Goal: Information Seeking & Learning: Learn about a topic

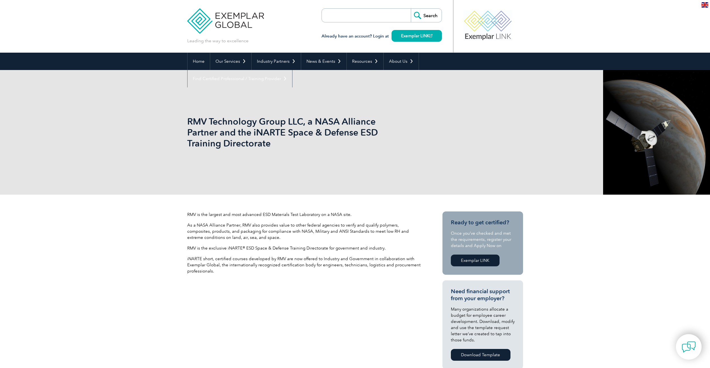
click at [229, 20] on img at bounding box center [225, 17] width 77 height 34
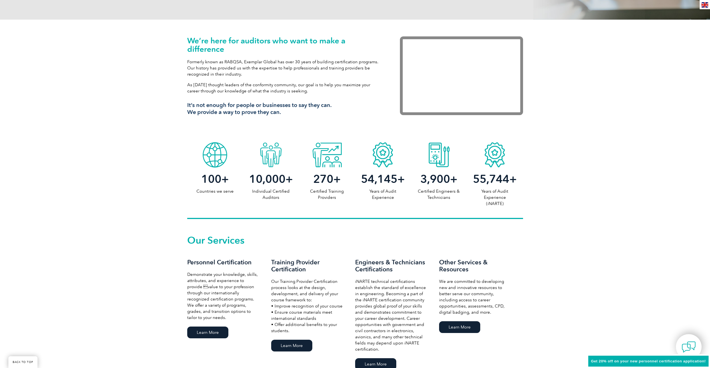
scroll to position [196, 0]
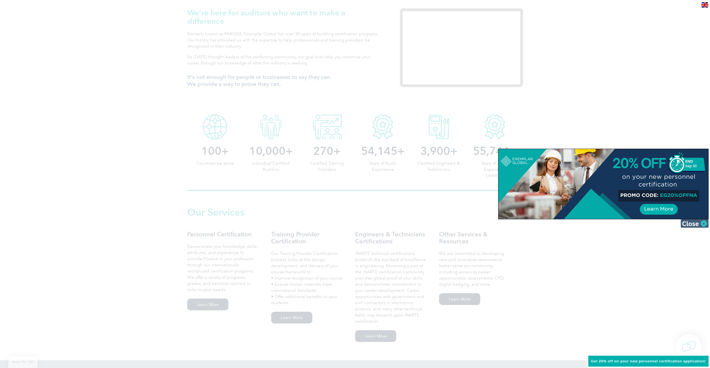
click at [690, 223] on img at bounding box center [695, 223] width 28 height 8
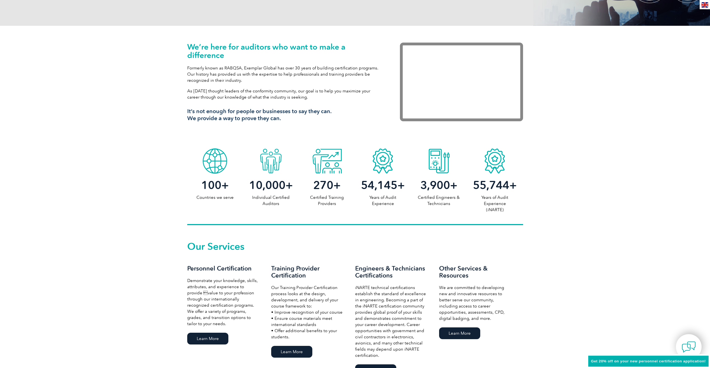
scroll to position [0, 0]
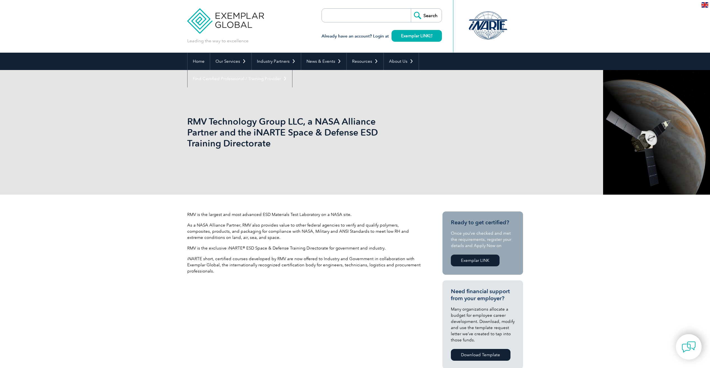
drag, startPoint x: 330, startPoint y: 98, endPoint x: 334, endPoint y: 92, distance: 6.9
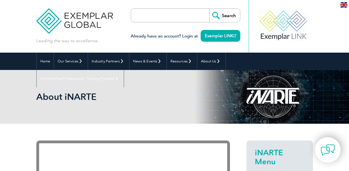
click at [170, 17] on input "search" at bounding box center [163, 15] width 59 height 13
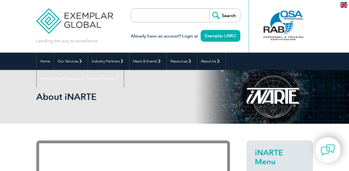
paste input "iNARTE® Certified Aerospace & Defense ESD Engineer Training"
click at [151, 15] on input "iNARTE® Certified Aerospace & Defense ESD Engineer Training" at bounding box center [163, 15] width 59 height 13
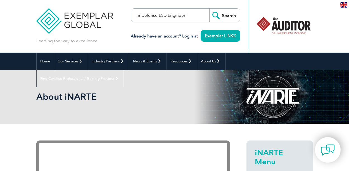
click at [156, 15] on input "iNARTE® Certified Aerospace & Defense ESD Engineer Training" at bounding box center [163, 15] width 59 height 13
drag, startPoint x: 155, startPoint y: 15, endPoint x: 132, endPoint y: 17, distance: 23.0
click at [132, 17] on div "Leading the way to excellence Search" at bounding box center [174, 26] width 277 height 53
click at [178, 14] on input "iNARTE® Certified Aerospace & Defense ESD Engineer Training" at bounding box center [163, 15] width 59 height 13
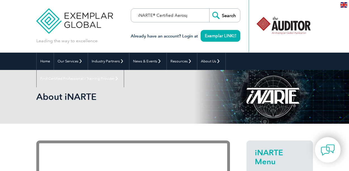
click at [172, 15] on input "iNARTE® Certified Aerospace & Defense ESD Engineer Training" at bounding box center [163, 15] width 59 height 13
drag, startPoint x: 174, startPoint y: 14, endPoint x: 110, endPoint y: 15, distance: 64.1
click at [110, 15] on div "Leading the way to excellence Search" at bounding box center [174, 26] width 277 height 53
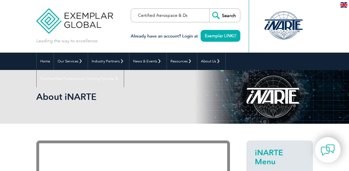
type input "Certified Aerospace & Defense ESD Engineer Training"
click at [210, 9] on input "Search" at bounding box center [225, 15] width 31 height 13
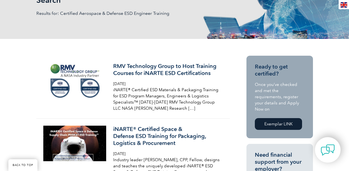
scroll to position [84, 0]
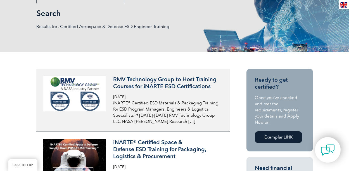
click at [139, 87] on h3 "RMV Technology Group to Host Training Courses for iNARTE ESD Certifications" at bounding box center [167, 83] width 108 height 14
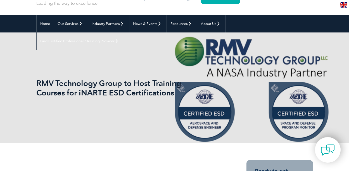
scroll to position [28, 0]
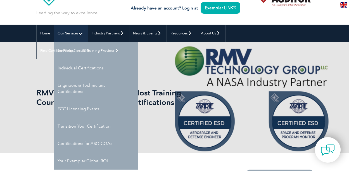
click at [54, 30] on link "Our Services" at bounding box center [71, 33] width 34 height 17
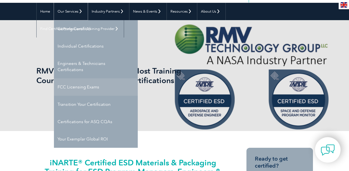
scroll to position [56, 0]
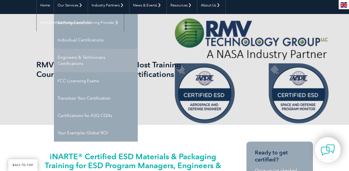
click at [65, 58] on link "Engineers & Technicians Certifications" at bounding box center [96, 61] width 84 height 24
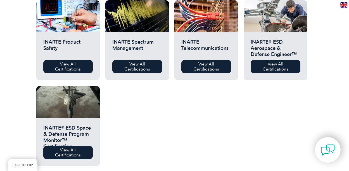
scroll to position [308, 0]
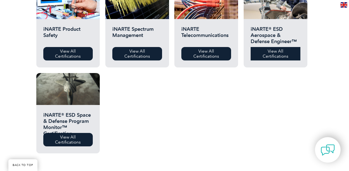
click at [285, 60] on link "View All Certifications" at bounding box center [276, 53] width 50 height 13
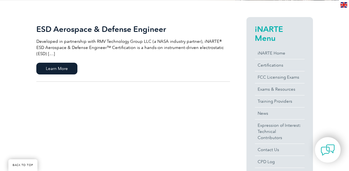
scroll to position [140, 0]
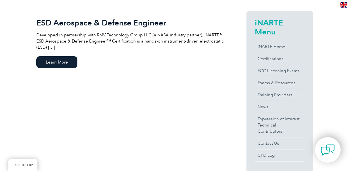
click at [139, 33] on p "Developed in partnership with RMV Technology Group LLC (a NASA industry partner…" at bounding box center [133, 41] width 194 height 18
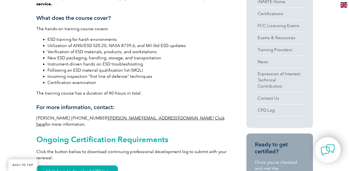
scroll to position [280, 0]
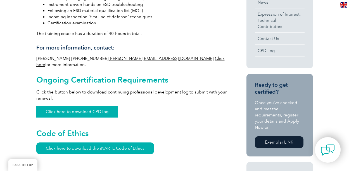
click at [63, 106] on link "Click here to download CPD log" at bounding box center [77, 112] width 82 height 12
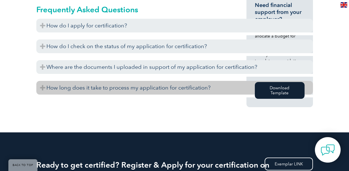
scroll to position [364, 0]
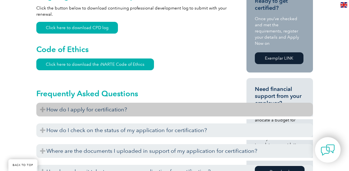
click at [51, 103] on h3 "How do I apply for certification?" at bounding box center [174, 110] width 277 height 14
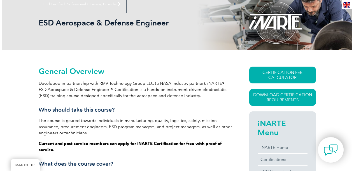
scroll to position [56, 0]
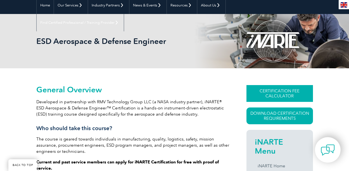
click at [297, 91] on link "CERTIFICATION FEE CALCULATOR" at bounding box center [280, 93] width 67 height 17
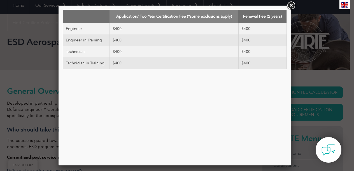
click at [290, 6] on link at bounding box center [291, 6] width 10 height 10
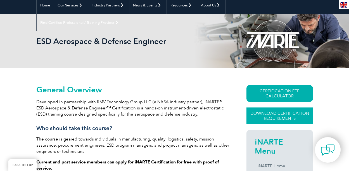
click at [305, 111] on link "Download Certification Requirements" at bounding box center [280, 115] width 67 height 17
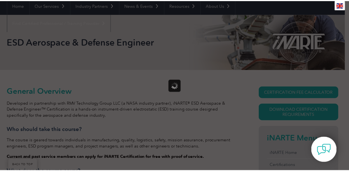
scroll to position [0, 0]
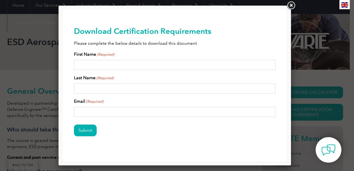
click at [99, 67] on input "First Name (Required)" at bounding box center [174, 65] width 201 height 10
type input "na"
click at [103, 91] on input "Last Name (Required)" at bounding box center [174, 88] width 201 height 10
type input "na"
click at [292, 6] on link at bounding box center [291, 6] width 10 height 10
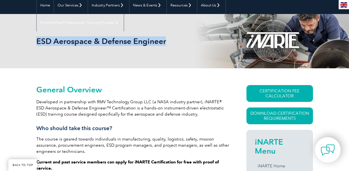
drag, startPoint x: 8, startPoint y: 39, endPoint x: 140, endPoint y: 41, distance: 132.4
click at [140, 41] on h1 "ESD Aerospace & Defense Engineer" at bounding box center [112, 41] width 152 height 10
drag, startPoint x: 140, startPoint y: 41, endPoint x: 117, endPoint y: 42, distance: 23.5
copy h1 "ESD Aerospace & Defense Engineer"
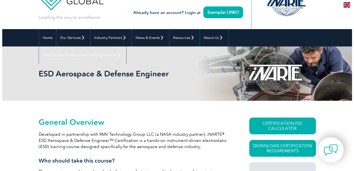
scroll to position [84, 0]
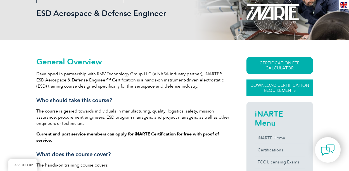
click at [297, 80] on link "Download Certification Requirements" at bounding box center [280, 87] width 67 height 17
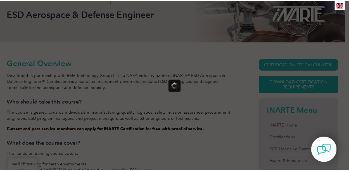
scroll to position [0, 0]
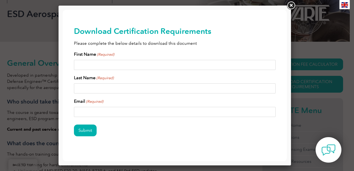
click at [288, 6] on link at bounding box center [291, 6] width 10 height 10
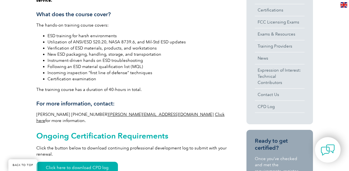
scroll to position [280, 0]
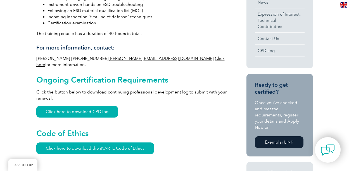
click at [297, 136] on link "Exemplar LINK" at bounding box center [279, 142] width 49 height 12
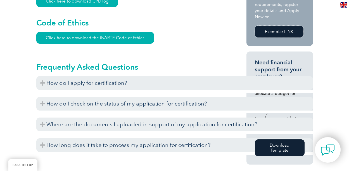
scroll to position [392, 0]
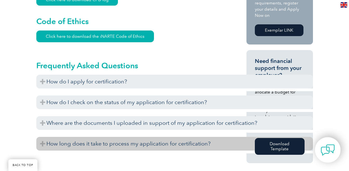
click at [46, 137] on h3 "How long does it take to process my application for certification?" at bounding box center [174, 144] width 277 height 14
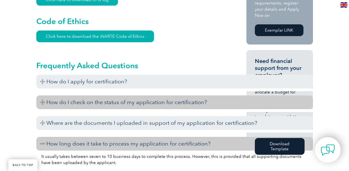
click at [40, 95] on h3 "How do I check on the status of my application for certification?" at bounding box center [174, 102] width 277 height 14
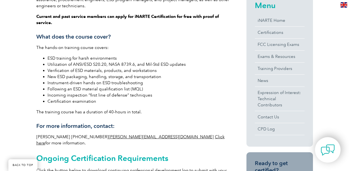
scroll to position [252, 0]
